Goal: Find specific page/section: Find specific page/section

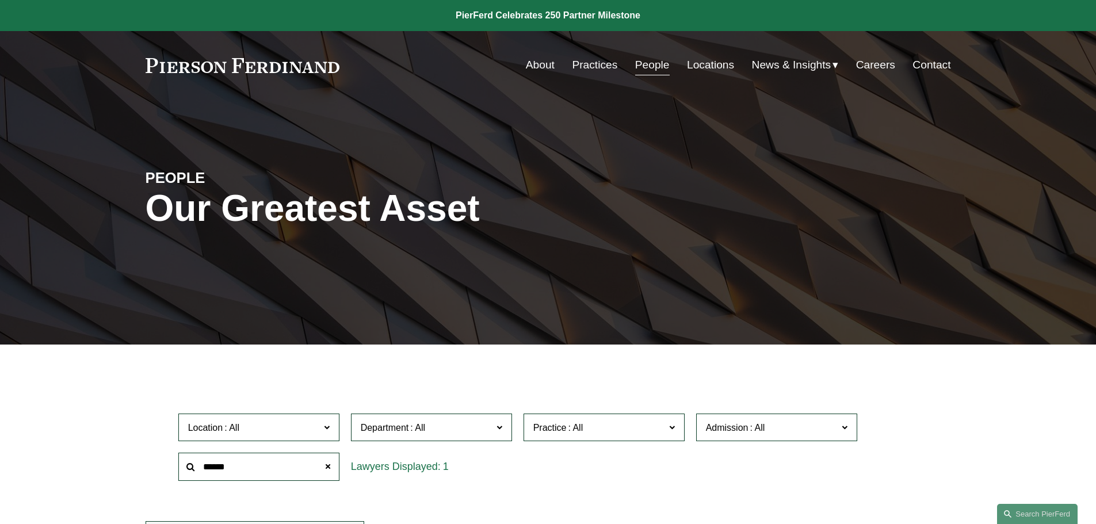
click at [636, 66] on link "People" at bounding box center [652, 65] width 35 height 22
click at [289, 436] on span "Location" at bounding box center [254, 428] width 132 height 16
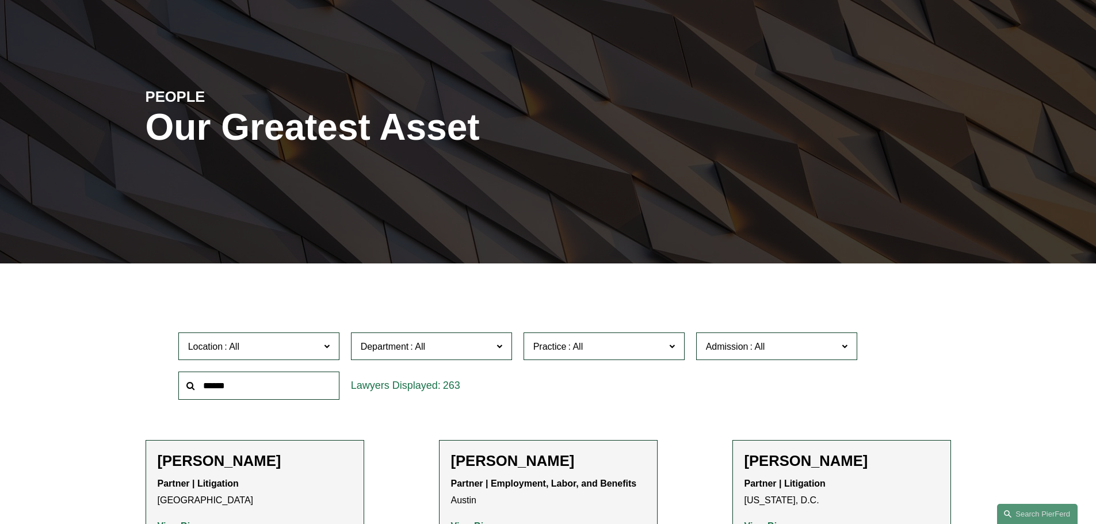
scroll to position [288, 0]
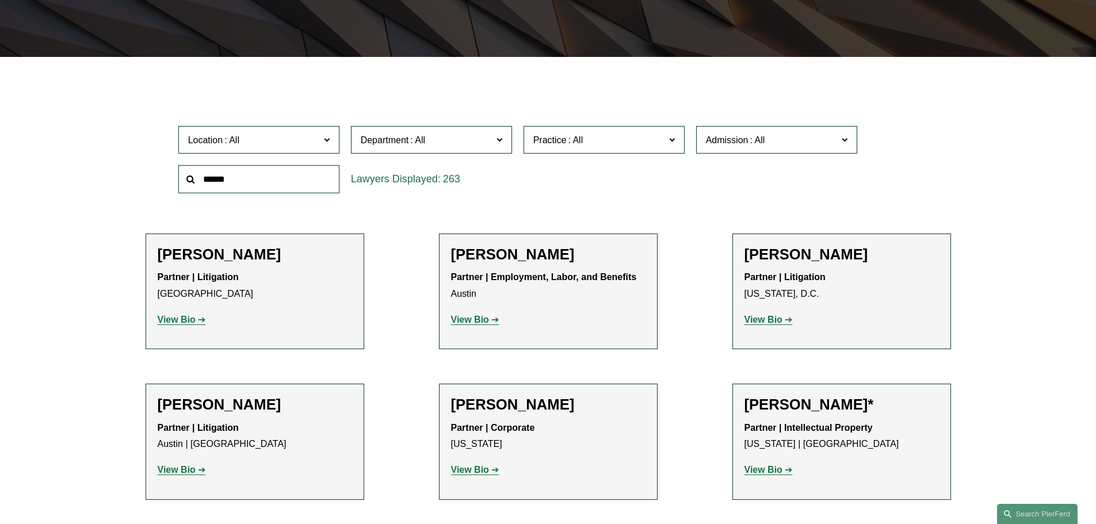
click at [504, 196] on div "263" at bounding box center [431, 179] width 173 height 40
click at [730, 144] on span "Admission" at bounding box center [727, 140] width 43 height 10
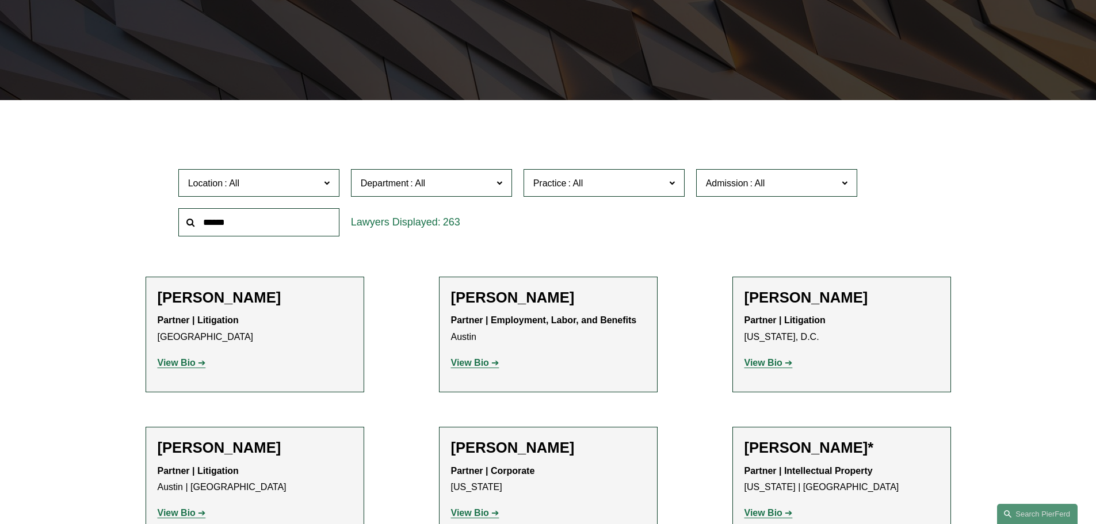
scroll to position [230, 0]
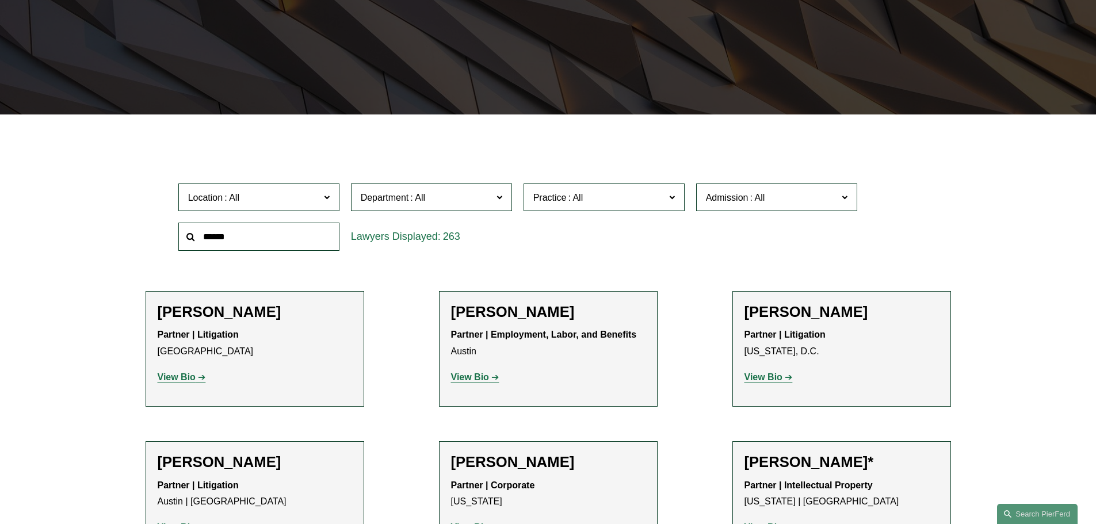
click at [0, 0] on link "[US_STATE]" at bounding box center [0, 0] width 0 height 0
drag, startPoint x: 985, startPoint y: 198, endPoint x: 978, endPoint y: 199, distance: 6.4
